Goal: Check status: Check status

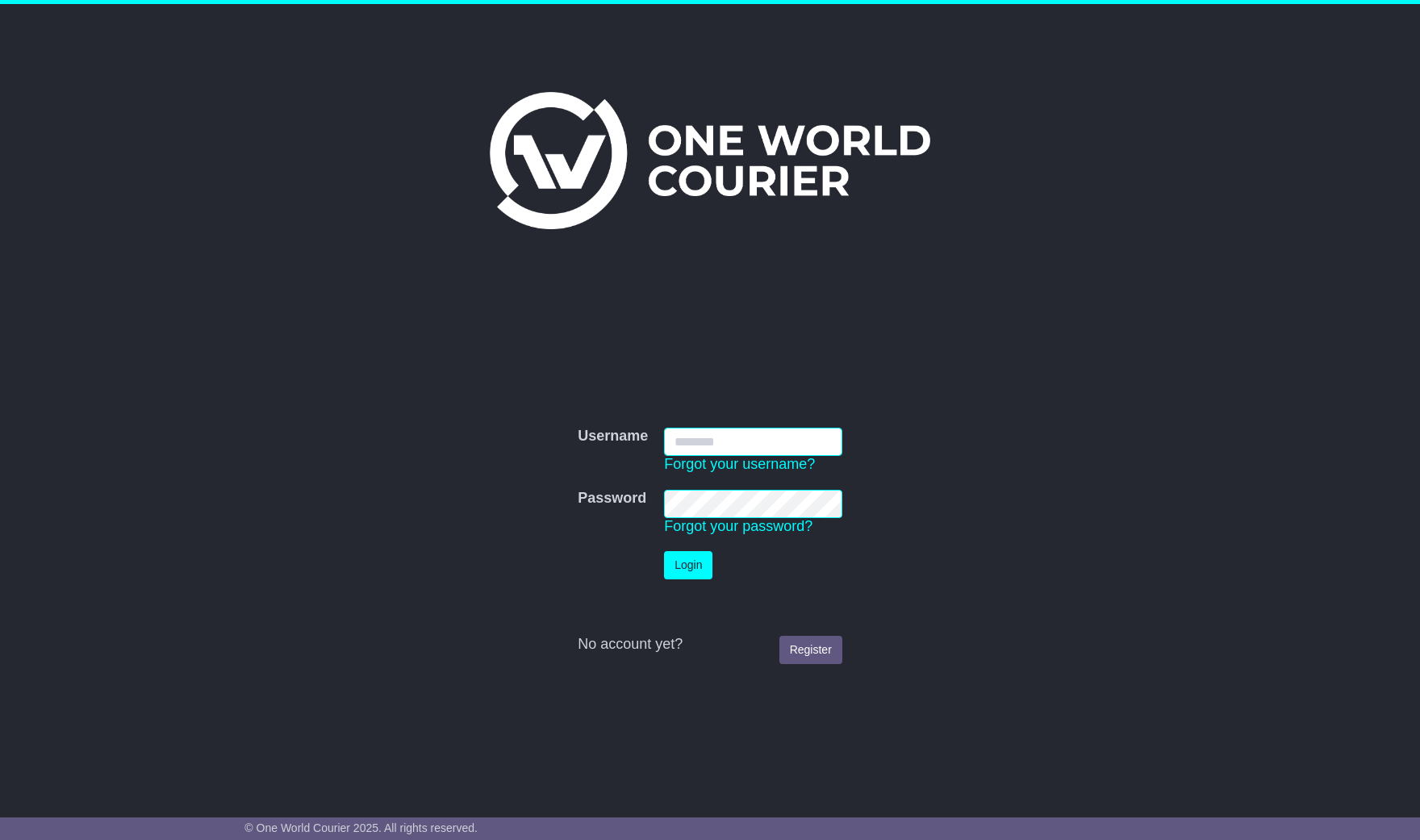
type input "**********"
click at [683, 567] on button "Login" at bounding box center [688, 565] width 48 height 29
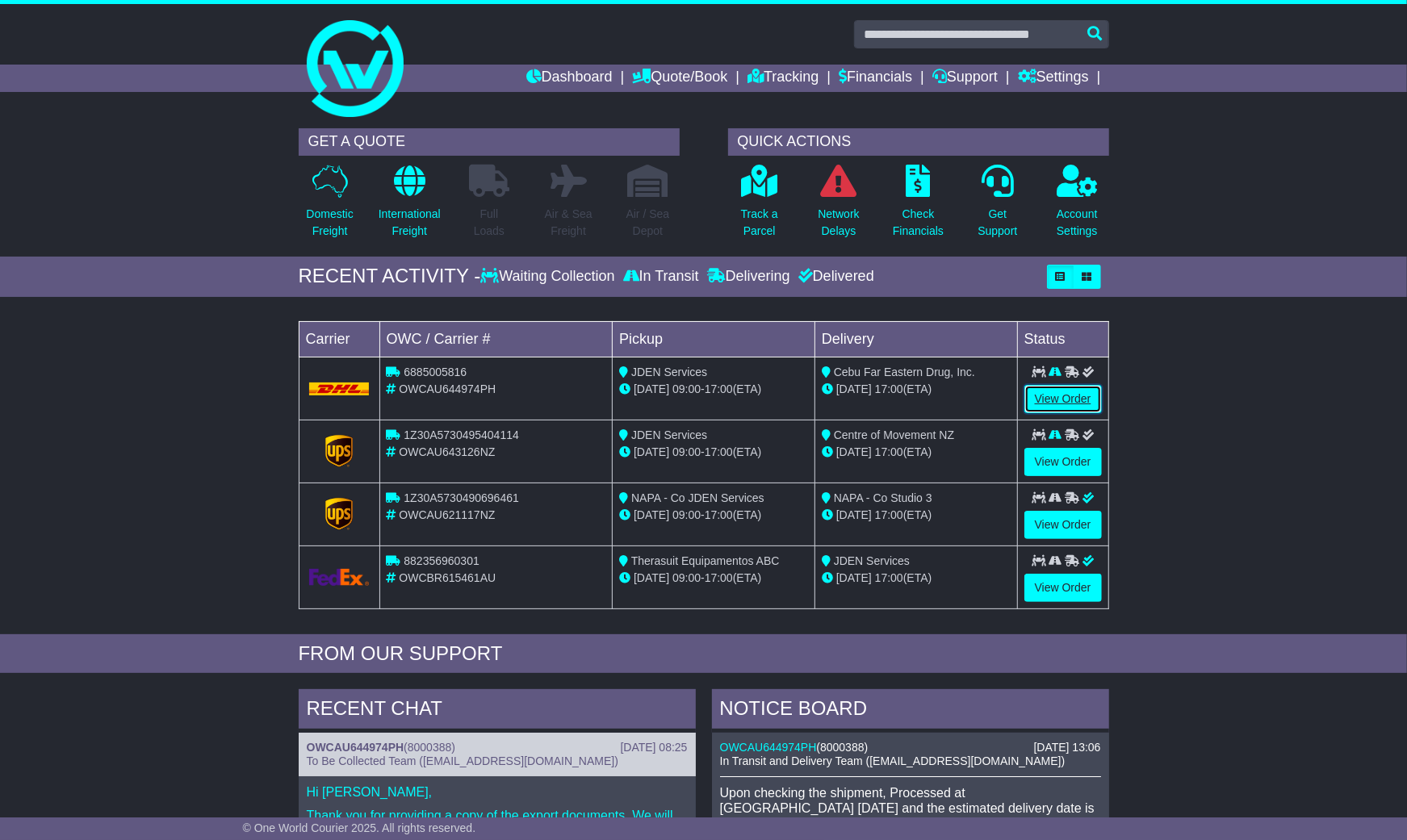
click at [1074, 400] on link "View Order" at bounding box center [1063, 398] width 77 height 29
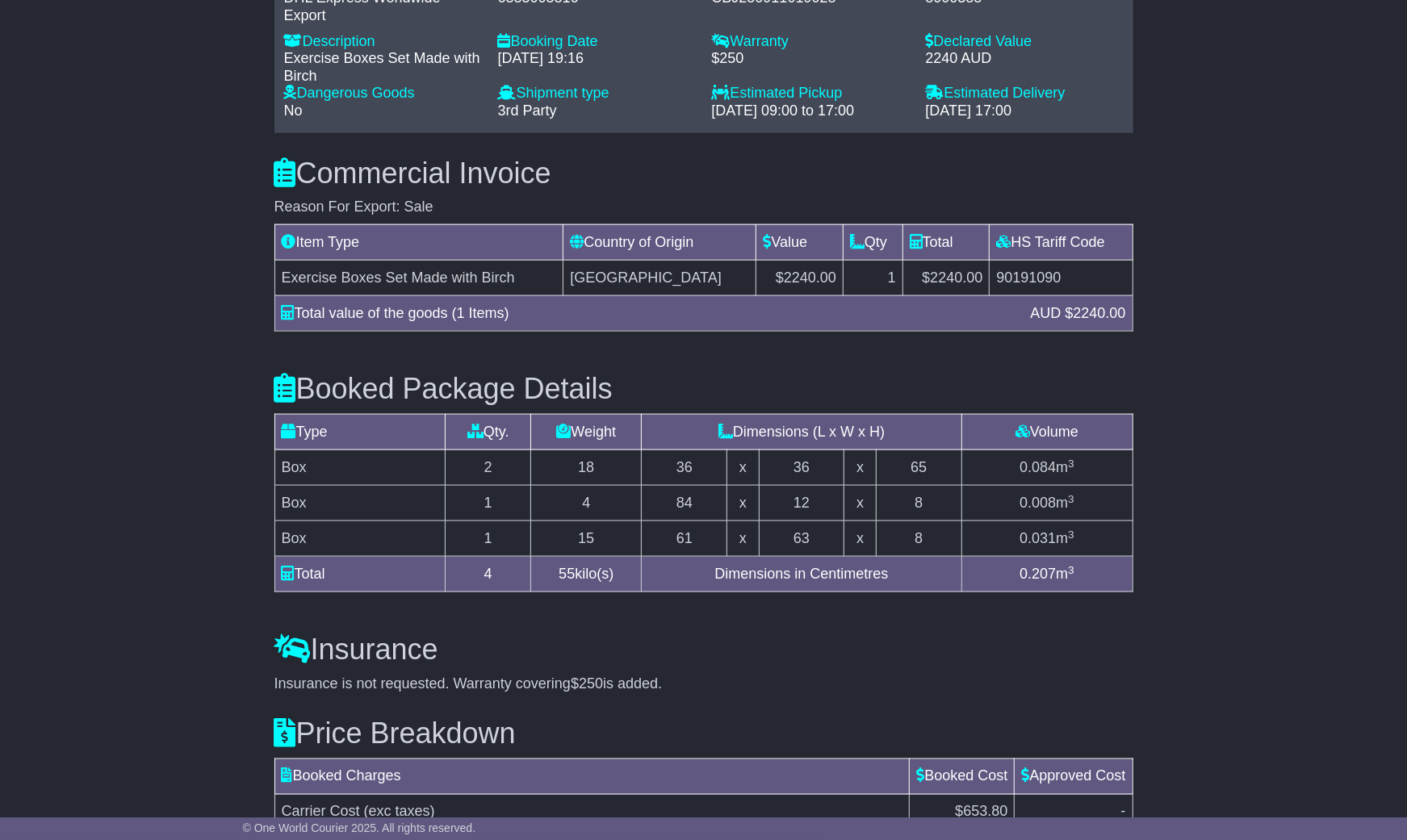
scroll to position [1344, 0]
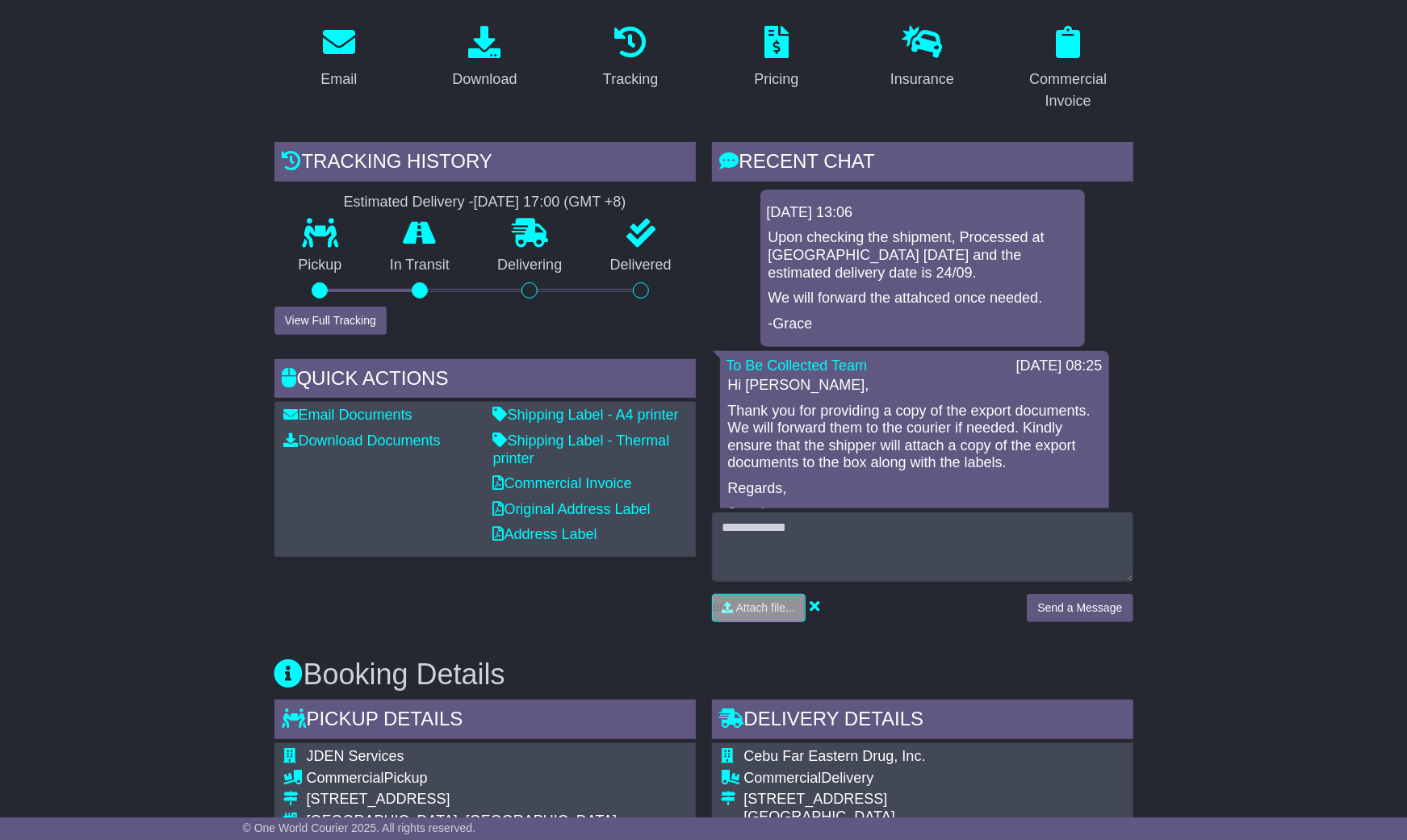
scroll to position [269, 0]
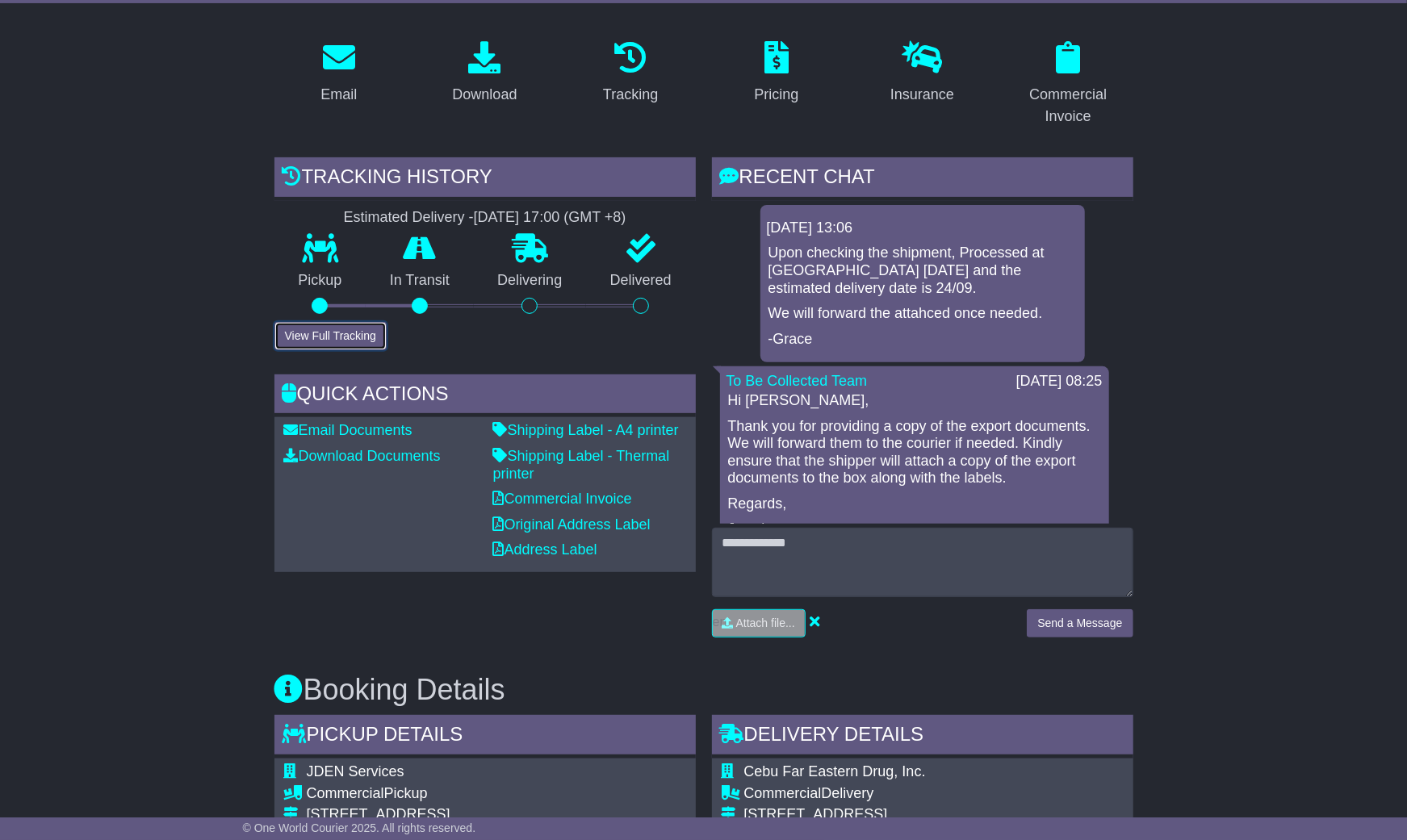
click at [342, 322] on button "View Full Tracking" at bounding box center [331, 336] width 112 height 29
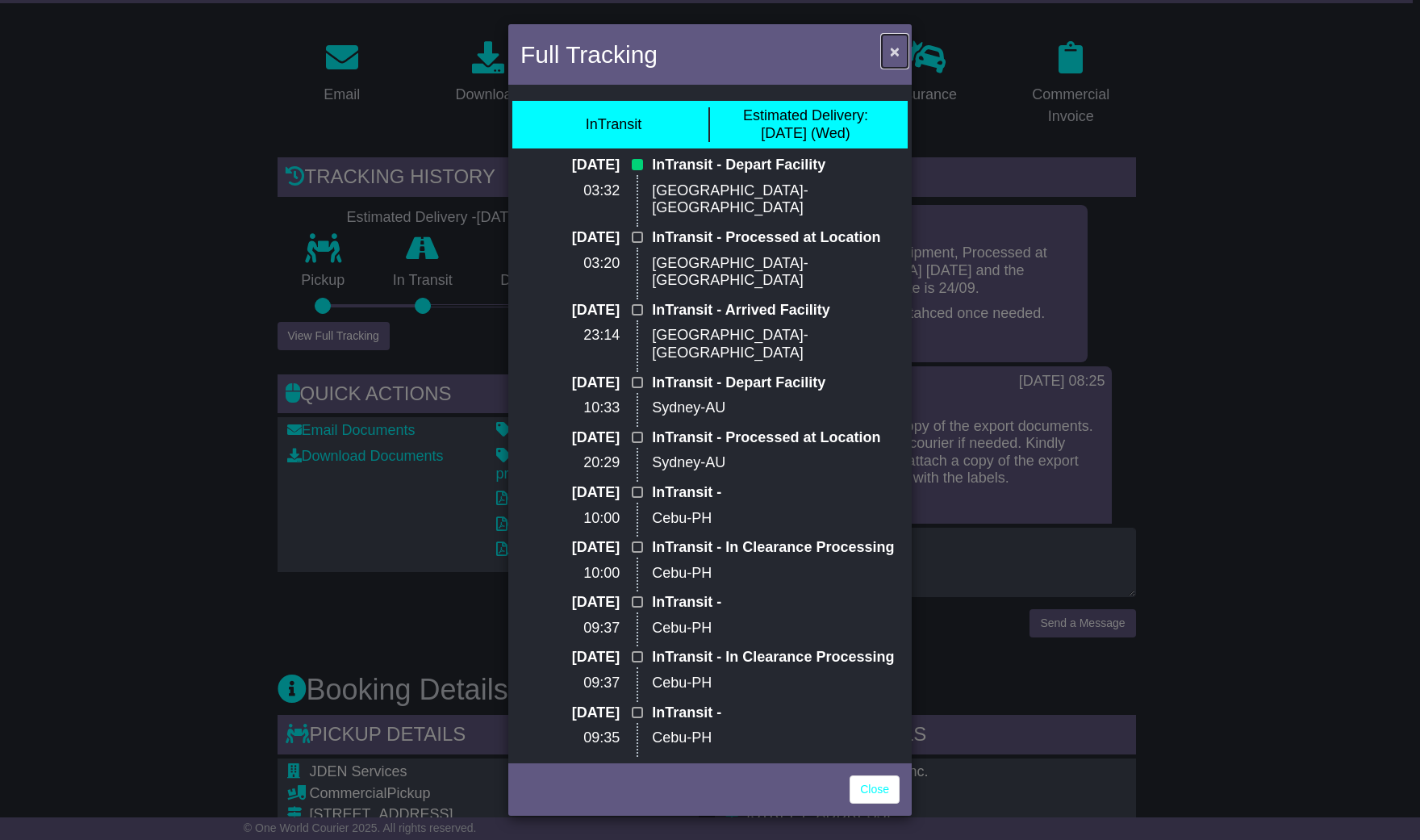
click at [898, 51] on span "×" at bounding box center [895, 51] width 10 height 19
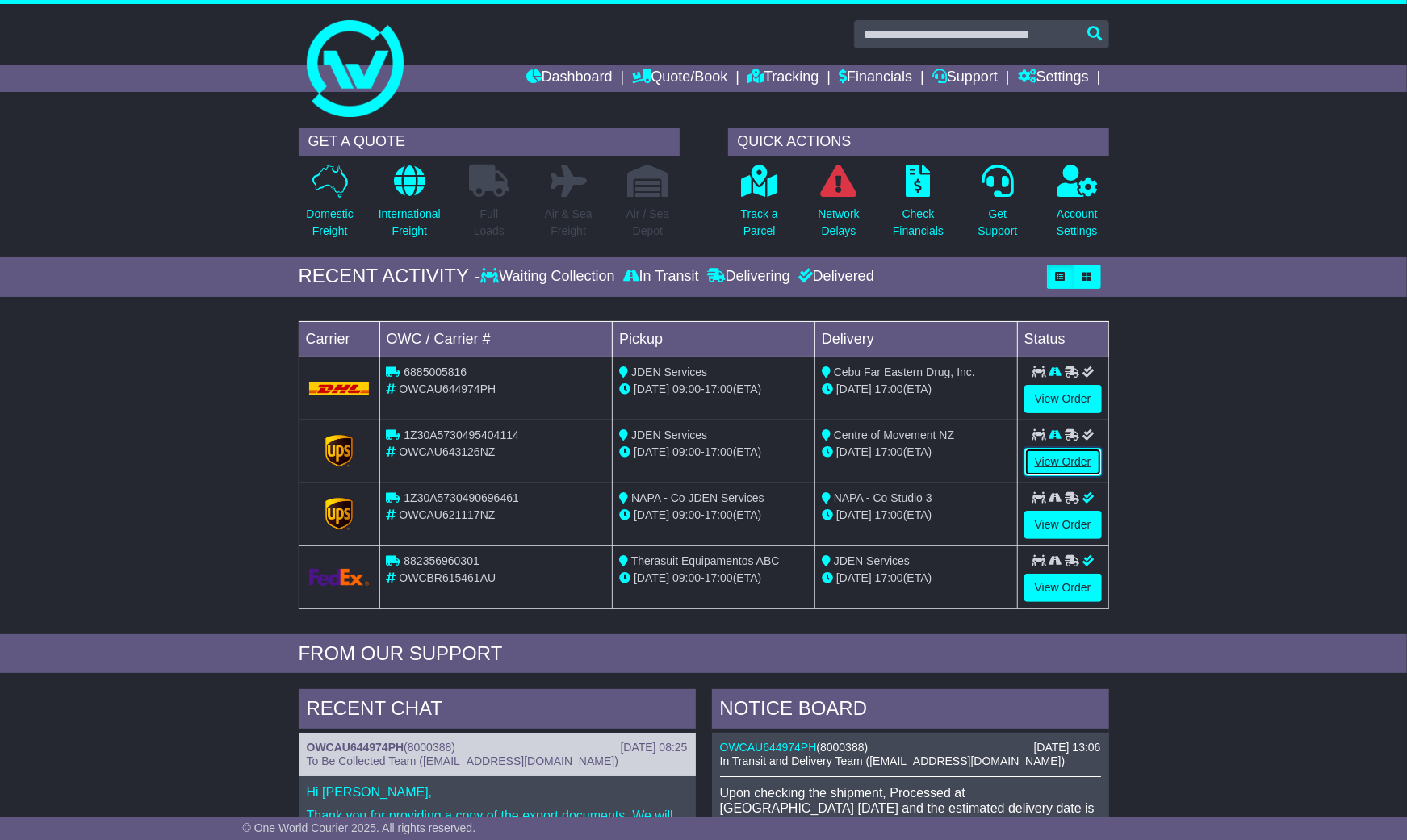
click at [1095, 462] on link "View Order" at bounding box center [1063, 462] width 77 height 29
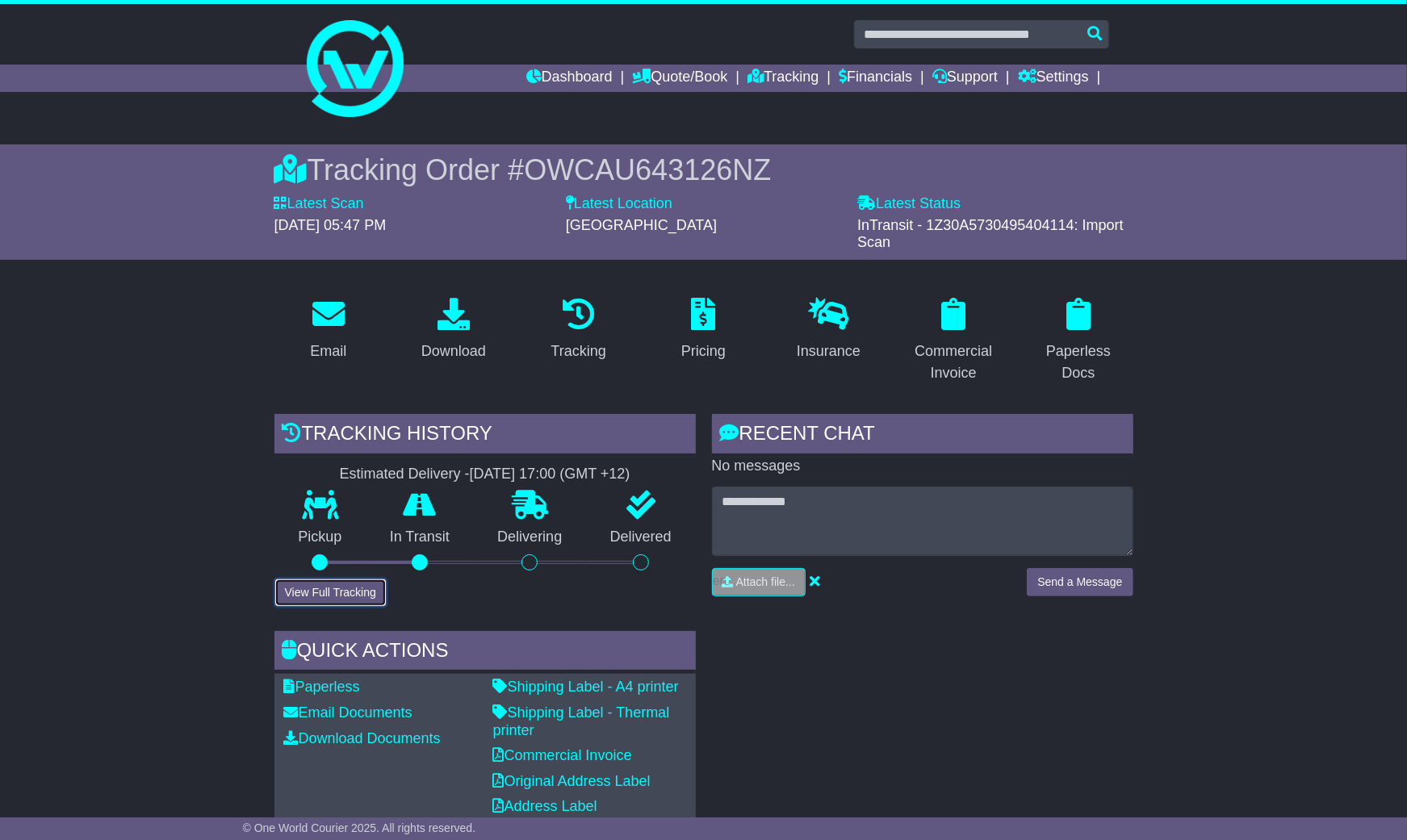
click at [341, 592] on button "View Full Tracking" at bounding box center [331, 592] width 112 height 29
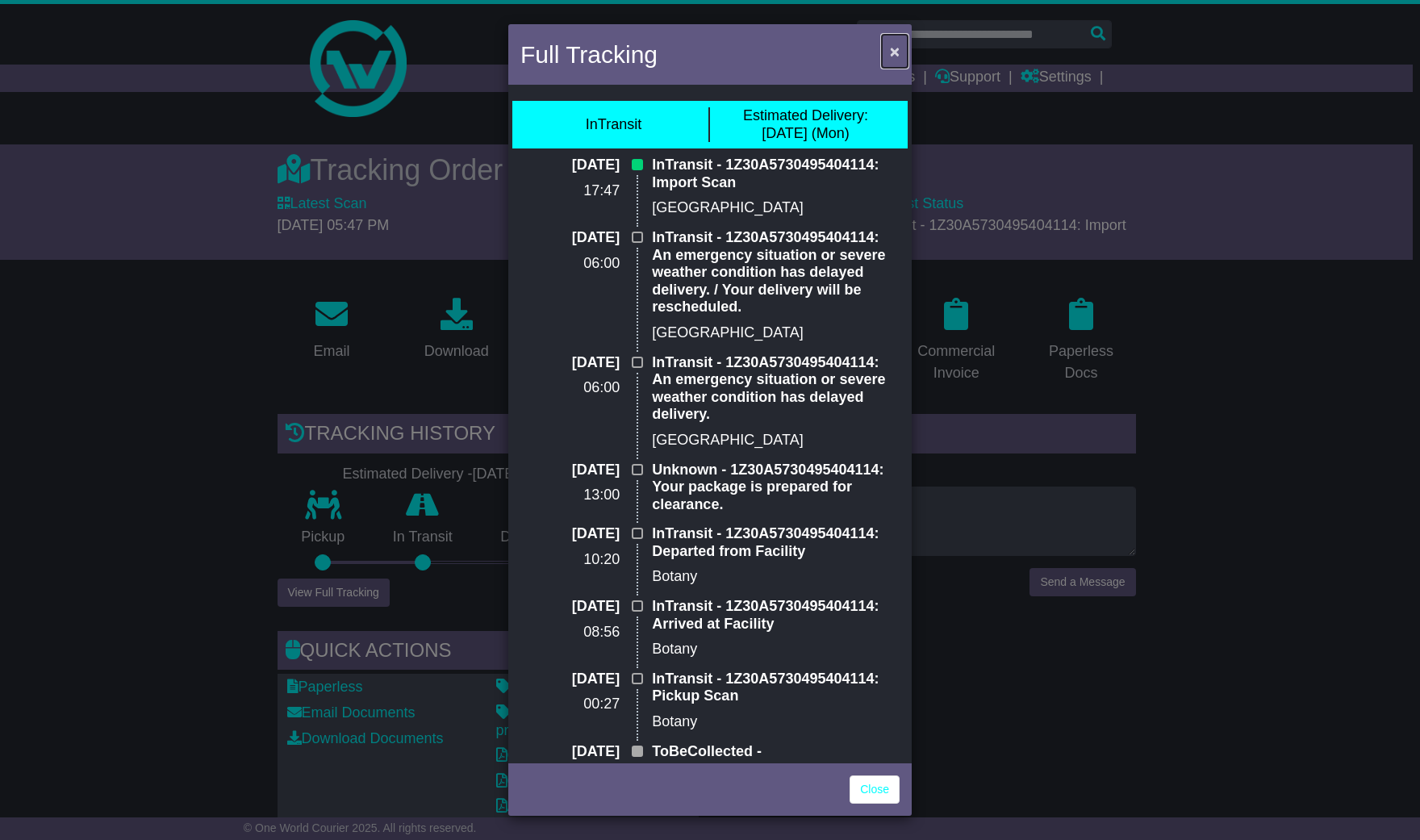
click at [890, 46] on span "×" at bounding box center [895, 51] width 10 height 19
